Goal: Task Accomplishment & Management: Complete application form

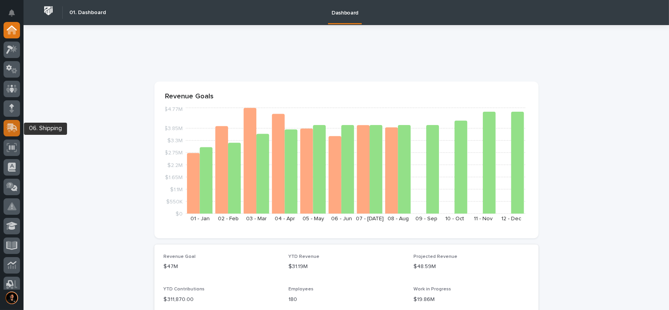
click at [13, 127] on icon at bounding box center [12, 126] width 10 height 7
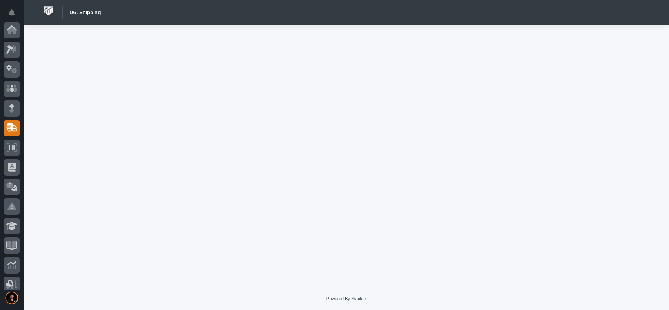
scroll to position [98, 0]
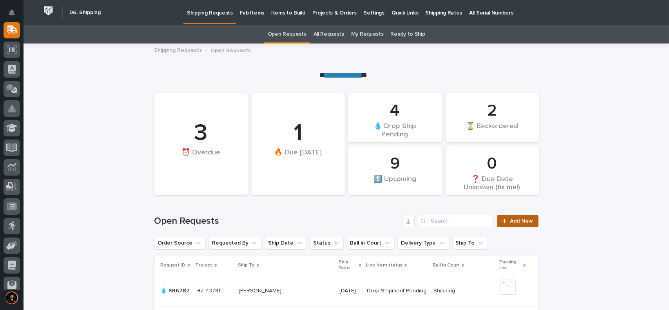
click at [522, 223] on span "Add New" at bounding box center [521, 220] width 23 height 5
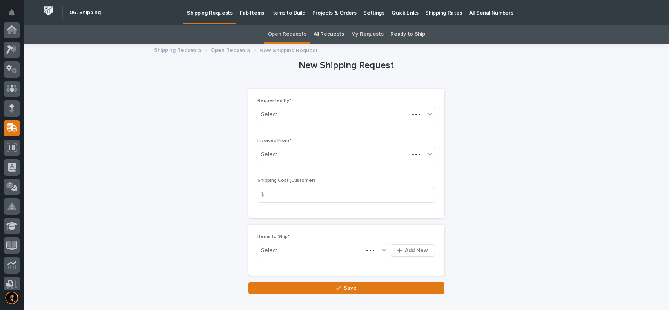
scroll to position [98, 0]
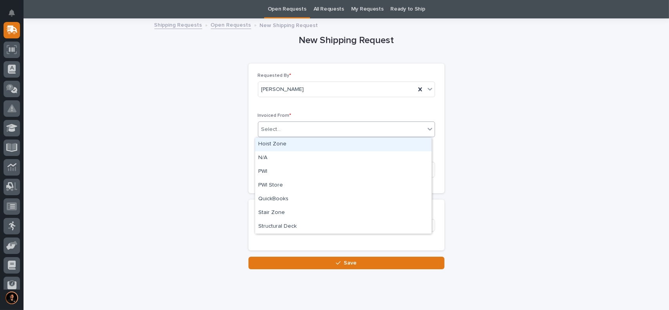
click at [275, 128] on div "Select..." at bounding box center [271, 129] width 20 height 8
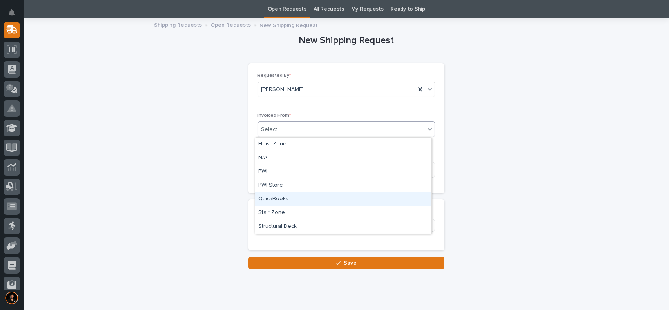
drag, startPoint x: 273, startPoint y: 148, endPoint x: 272, endPoint y: 194, distance: 46.3
click at [272, 194] on div "QuickBooks" at bounding box center [343, 199] width 176 height 14
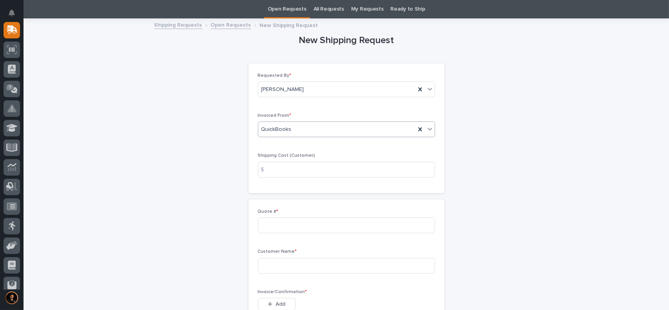
scroll to position [64, 0]
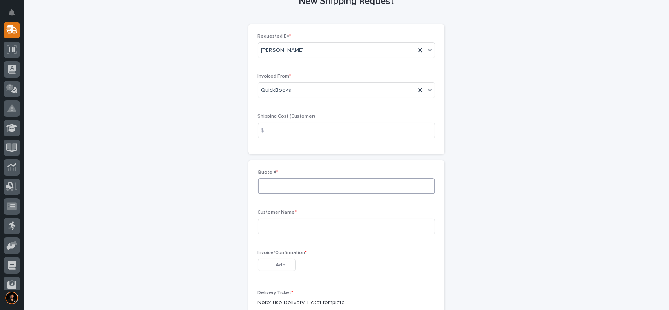
click at [276, 185] on input at bounding box center [346, 186] width 177 height 16
type input "137122"
click at [268, 228] on input at bounding box center [346, 227] width 177 height 16
type input "Romotech"
click at [277, 268] on span "Add" at bounding box center [281, 264] width 10 height 7
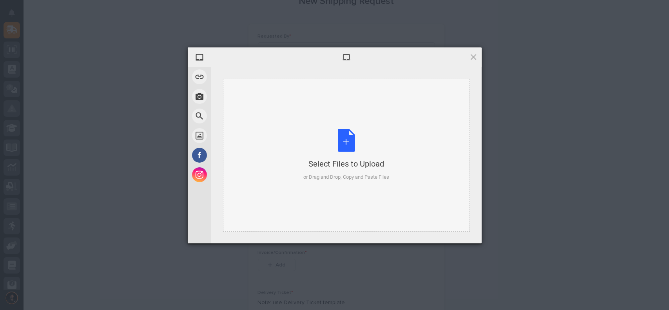
click at [350, 131] on div "Select Files to Upload or Drag and Drop, Copy and Paste Files" at bounding box center [346, 155] width 86 height 52
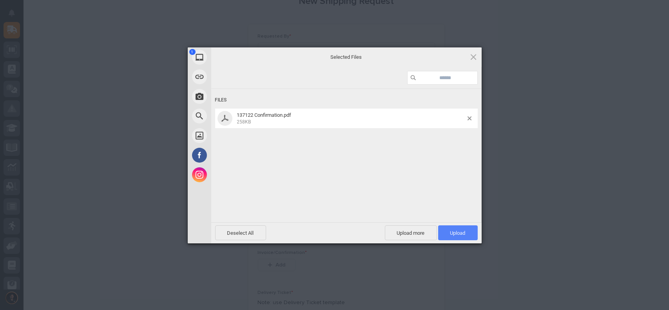
click at [466, 234] on span "Upload 1" at bounding box center [458, 232] width 40 height 15
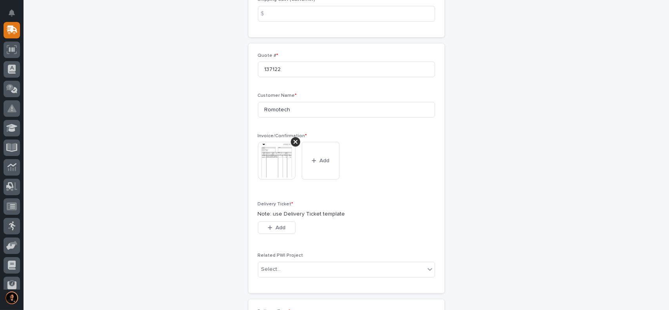
scroll to position [196, 0]
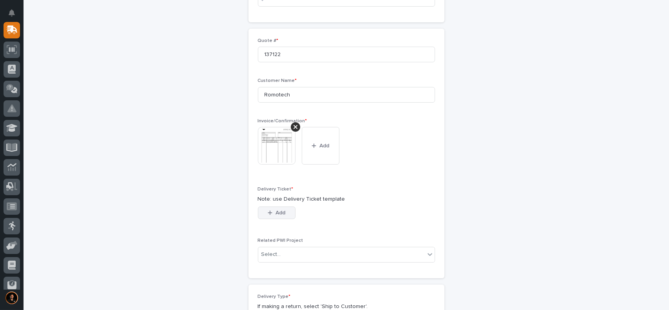
click at [283, 210] on button "Add" at bounding box center [277, 213] width 38 height 13
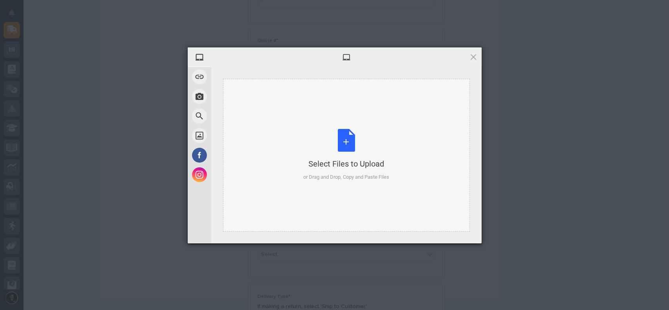
click at [348, 148] on div "Select Files to Upload or Drag and Drop, Copy and Paste Files" at bounding box center [346, 155] width 86 height 52
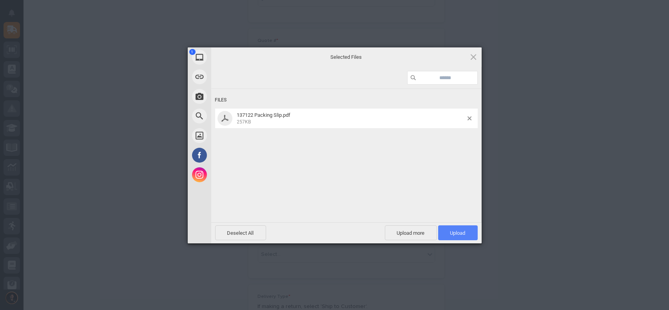
click at [474, 228] on span "Upload 1" at bounding box center [458, 232] width 40 height 15
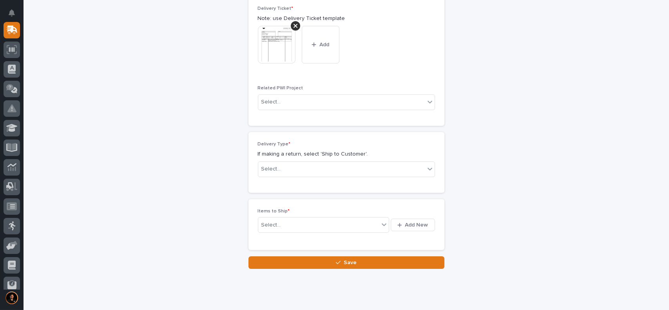
scroll to position [396, 0]
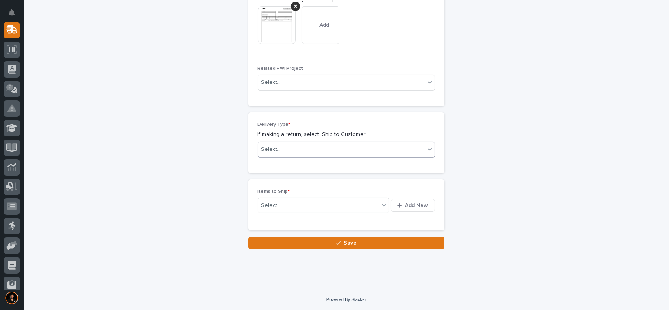
click at [282, 146] on div "Select..." at bounding box center [341, 149] width 167 height 13
click at [281, 162] on div "Ship to Customer" at bounding box center [343, 164] width 176 height 14
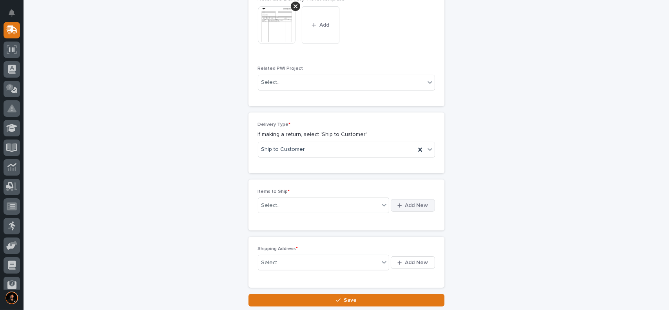
click at [397, 204] on icon "button" at bounding box center [399, 205] width 4 height 5
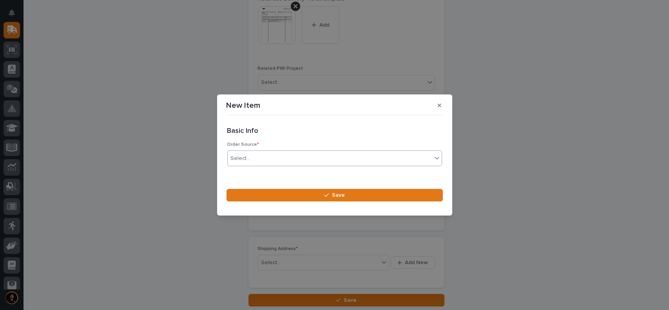
click at [238, 158] on div "Select..." at bounding box center [241, 158] width 20 height 8
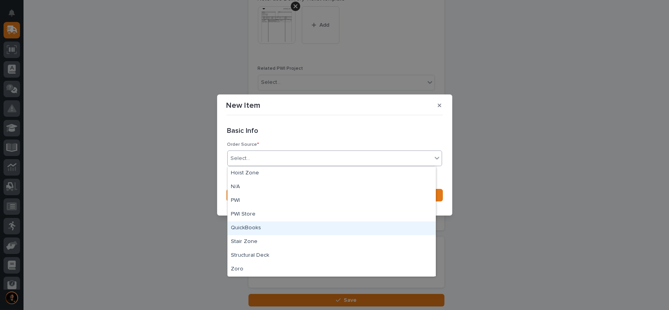
click at [247, 228] on div "QuickBooks" at bounding box center [332, 228] width 208 height 14
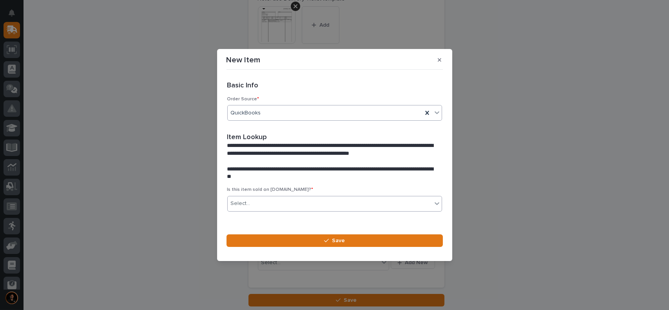
click at [260, 208] on div "Select..." at bounding box center [330, 203] width 204 height 13
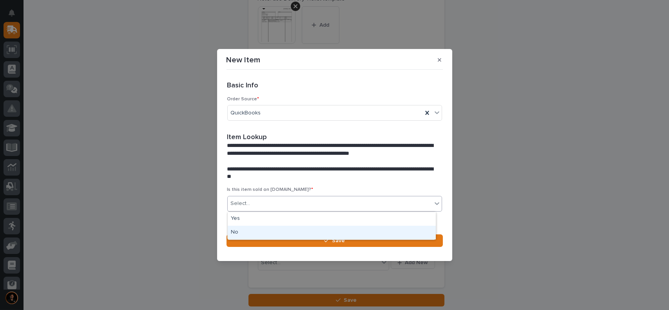
click at [249, 231] on div "No" at bounding box center [332, 233] width 208 height 14
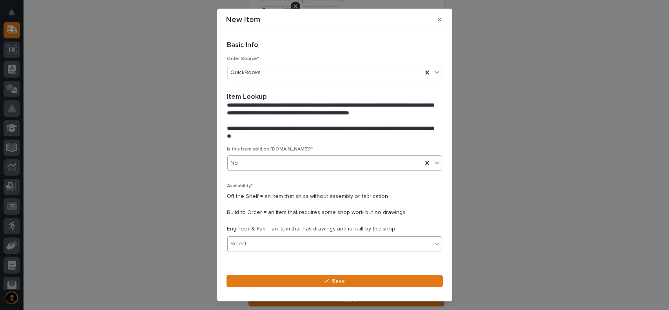
click at [262, 249] on div "Select..." at bounding box center [330, 244] width 204 height 13
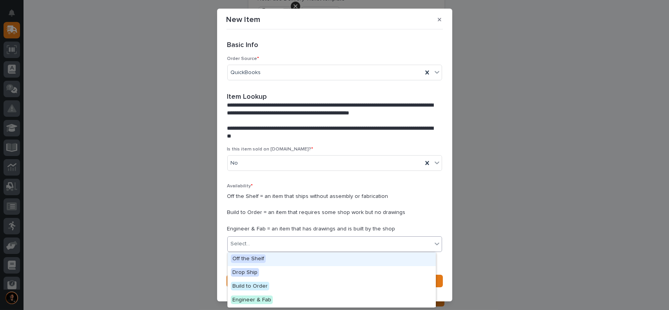
click at [263, 257] on span "Off the Shelf" at bounding box center [248, 258] width 35 height 9
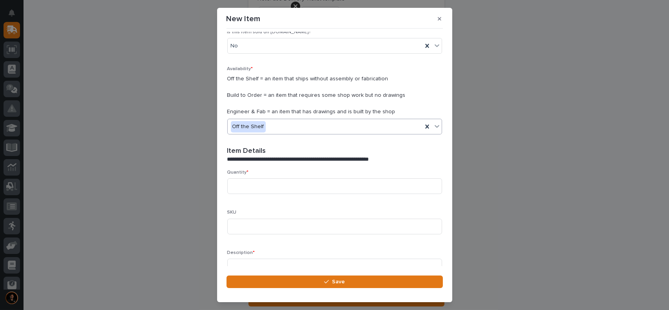
scroll to position [118, 0]
click at [269, 188] on input at bounding box center [334, 185] width 215 height 16
type input "4"
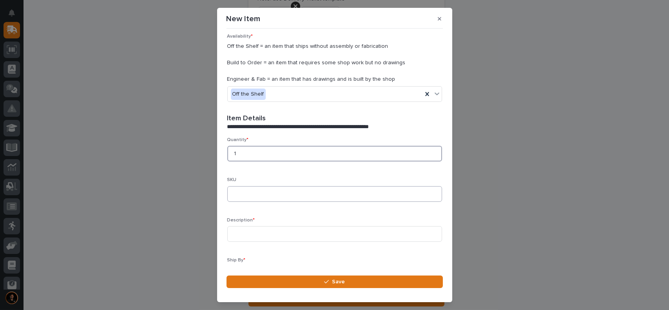
scroll to position [157, 0]
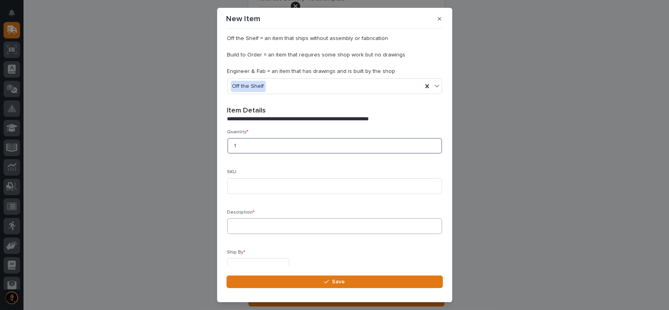
type input "1"
click at [250, 230] on input at bounding box center [334, 226] width 215 height 16
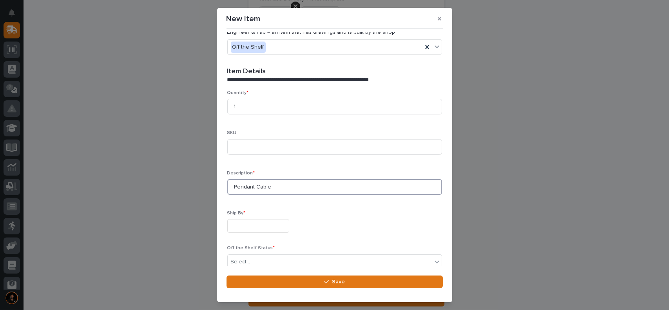
type input "Pendant Cable"
click at [249, 227] on input "text" at bounding box center [258, 226] width 62 height 14
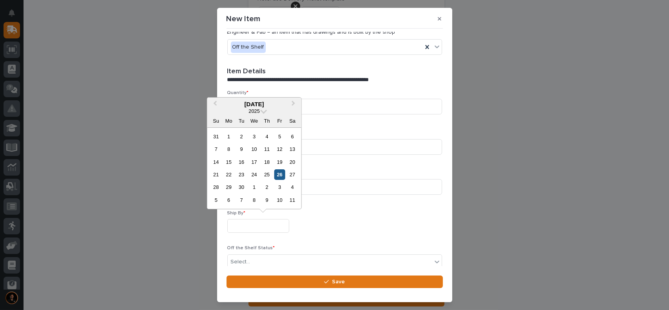
click at [276, 173] on div "26" at bounding box center [279, 174] width 11 height 11
type input "**********"
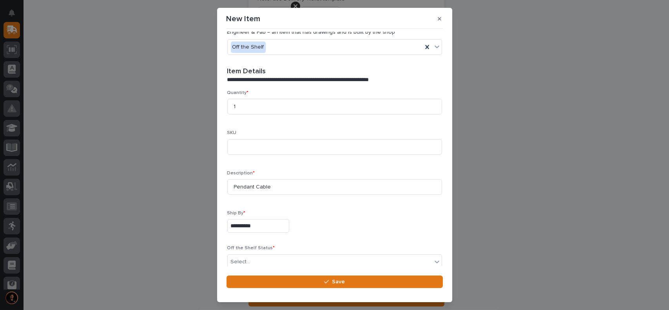
scroll to position [234, 0]
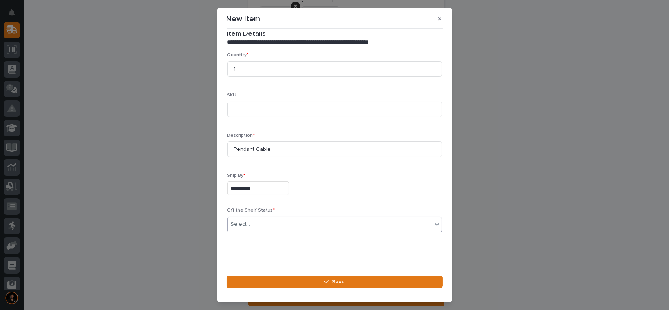
click at [269, 225] on div "Select..." at bounding box center [330, 224] width 204 height 13
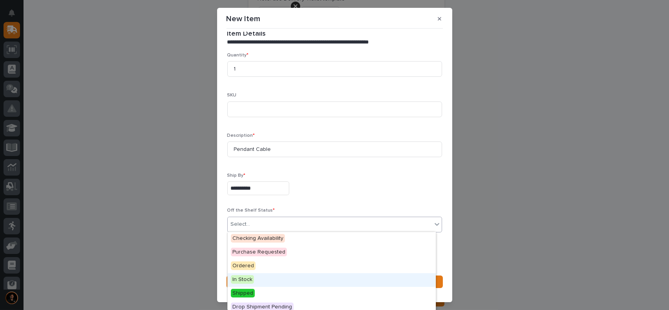
click at [252, 282] on span "In Stock" at bounding box center [242, 279] width 23 height 9
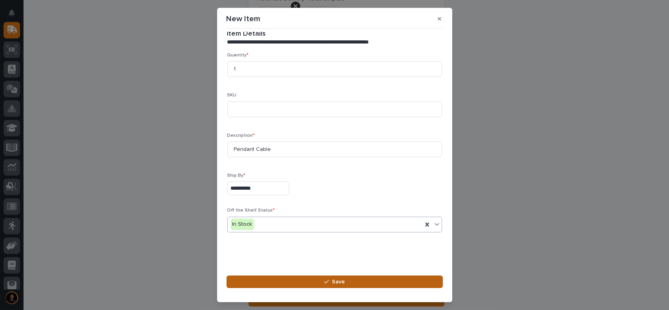
click at [381, 278] on button "Save" at bounding box center [335, 282] width 216 height 13
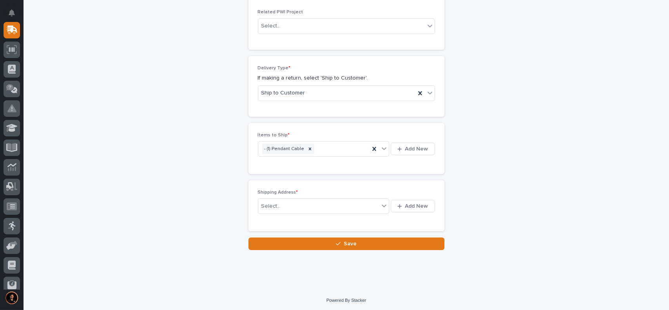
scroll to position [454, 0]
click at [402, 206] on button "Add New" at bounding box center [413, 205] width 44 height 13
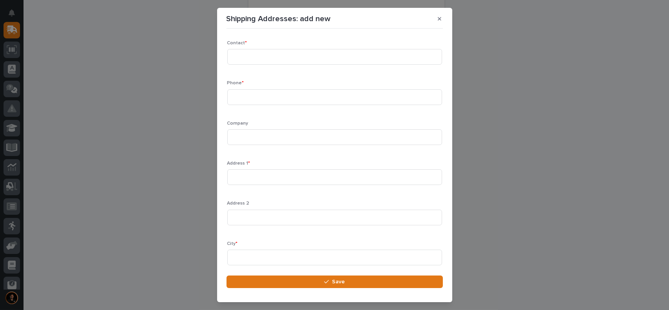
click at [152, 218] on div "Shipping Addresses: add new Loading... Saving… Loading... Saving… Loading... Sa…" at bounding box center [334, 155] width 669 height 310
click at [439, 16] on icon "button" at bounding box center [440, 18] width 4 height 5
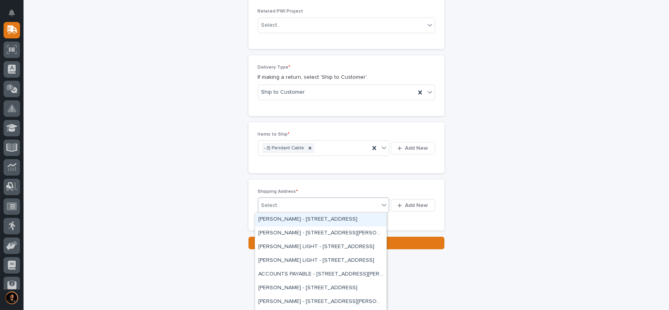
click at [298, 202] on div "Select..." at bounding box center [318, 205] width 121 height 13
type input "*****"
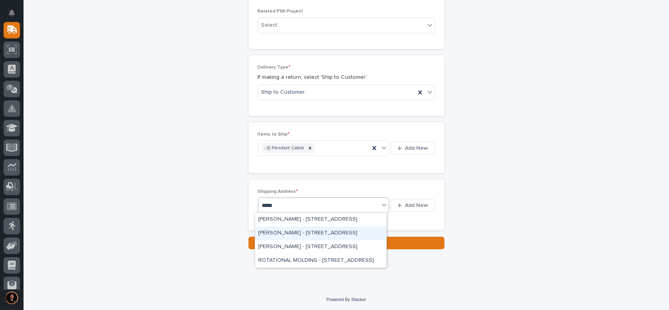
click at [330, 232] on div "[PERSON_NAME] - [STREET_ADDRESS]" at bounding box center [320, 234] width 131 height 14
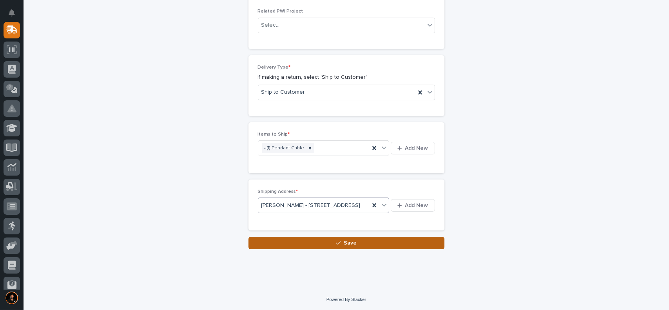
click at [339, 246] on div "button" at bounding box center [340, 242] width 8 height 5
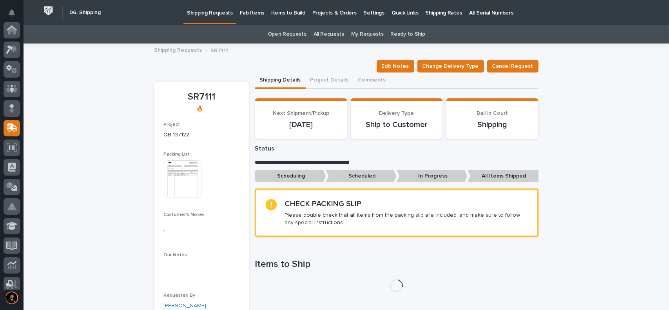
scroll to position [98, 0]
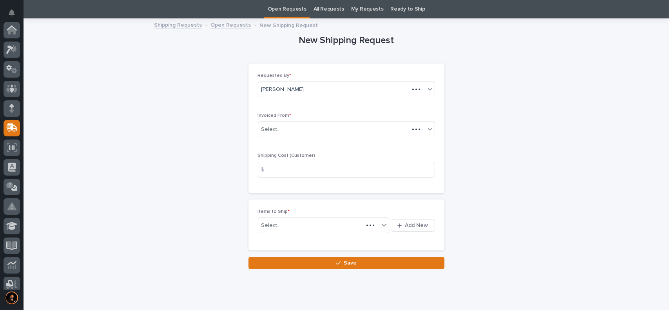
scroll to position [98, 0]
